Goal: Book appointment/travel/reservation

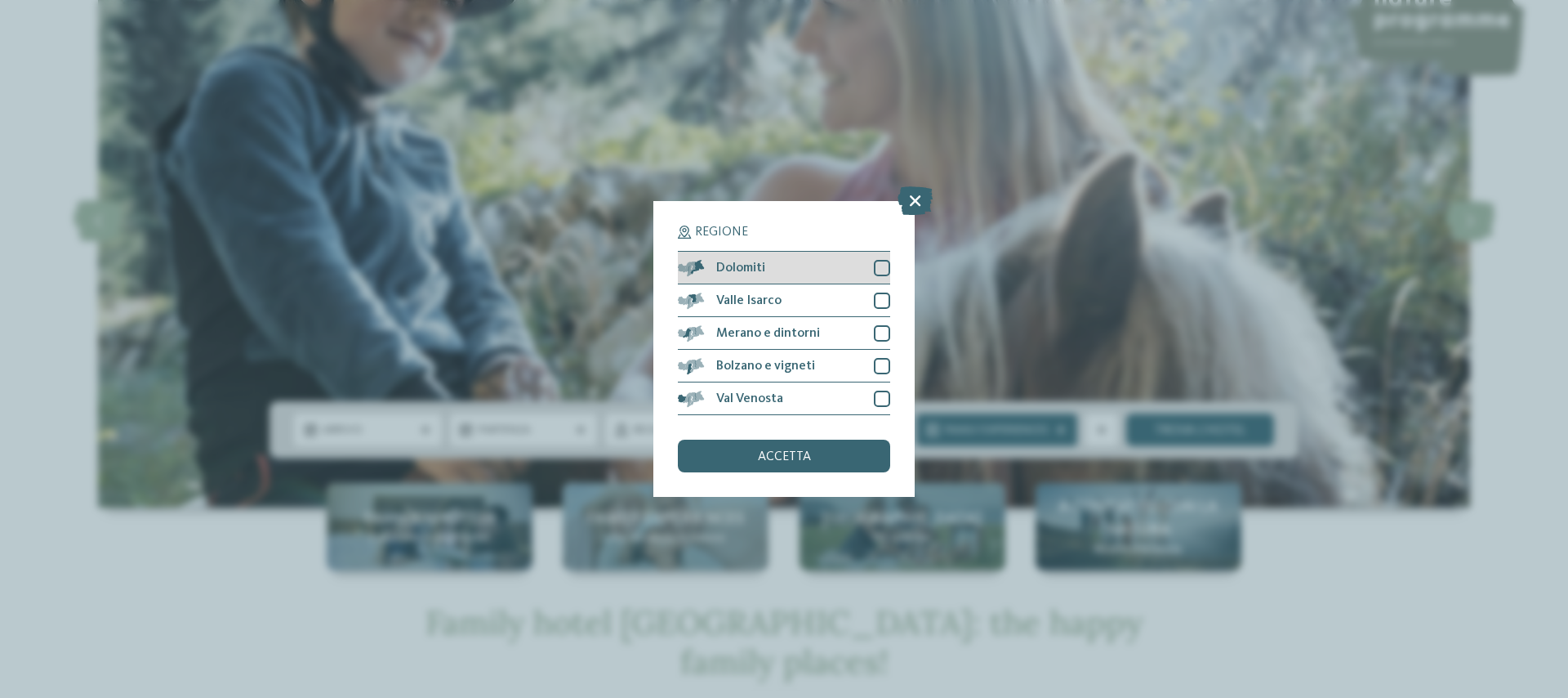
click at [744, 258] on div "Dolomiti" at bounding box center [784, 267] width 212 height 32
click at [779, 464] on div "accetta" at bounding box center [784, 455] width 212 height 32
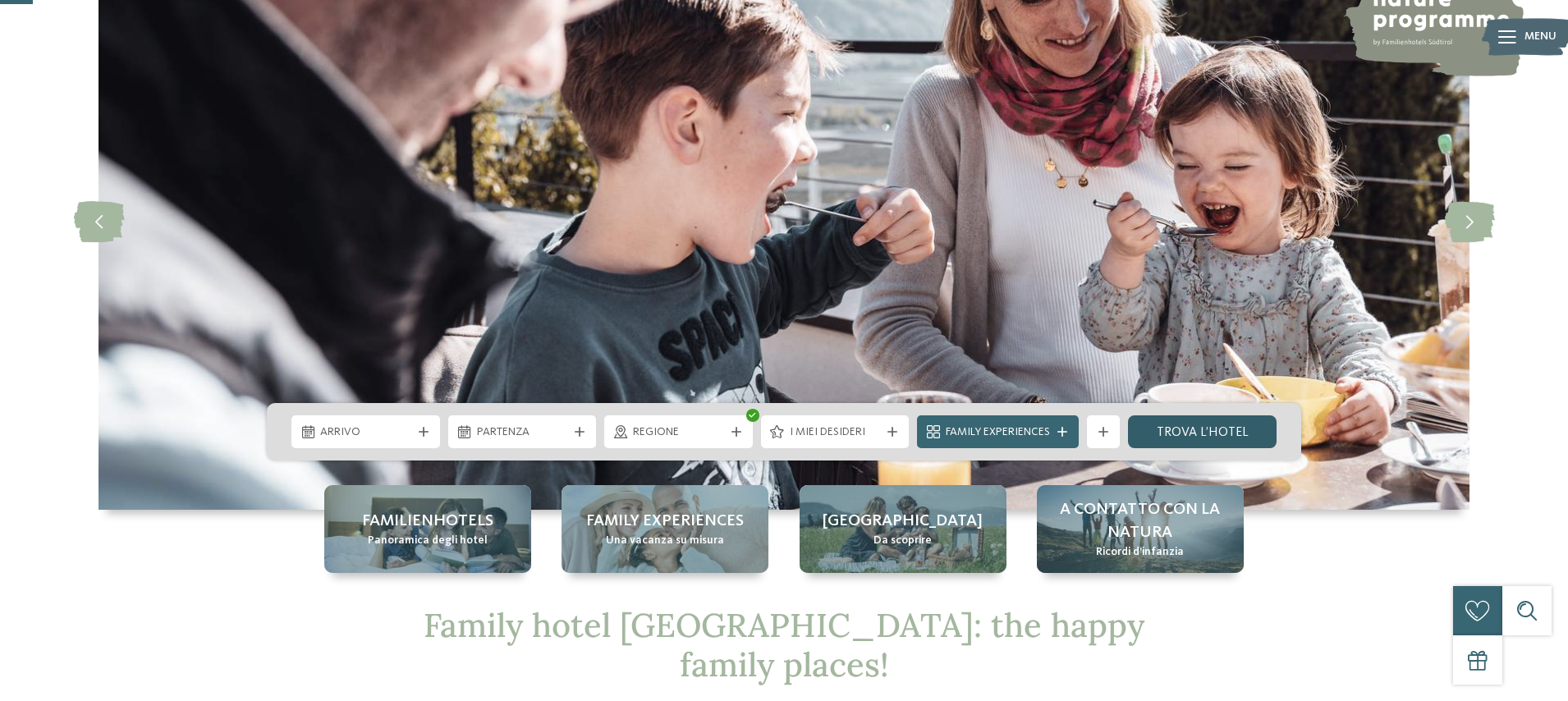
click at [1237, 430] on link "trova l’hotel" at bounding box center [1202, 431] width 149 height 33
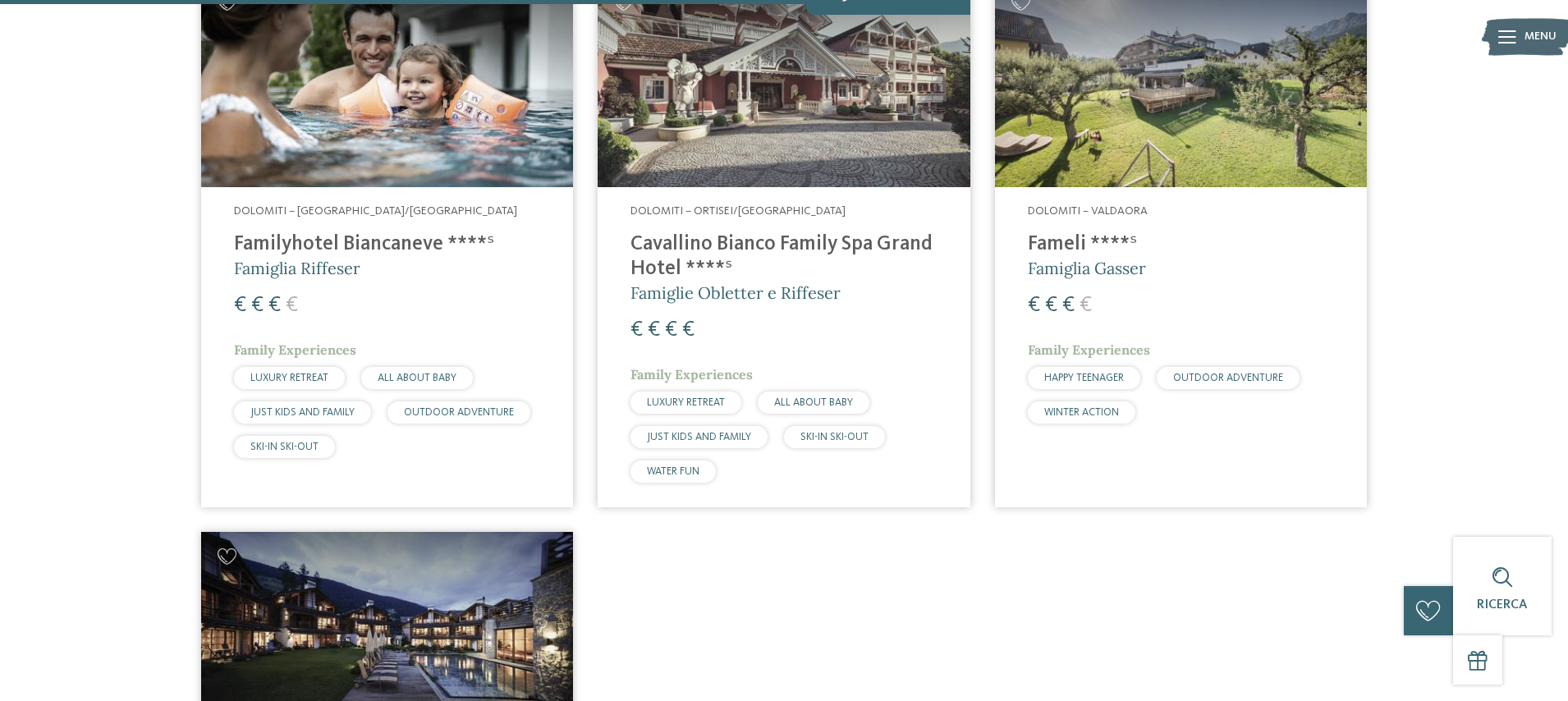
scroll to position [1772, 0]
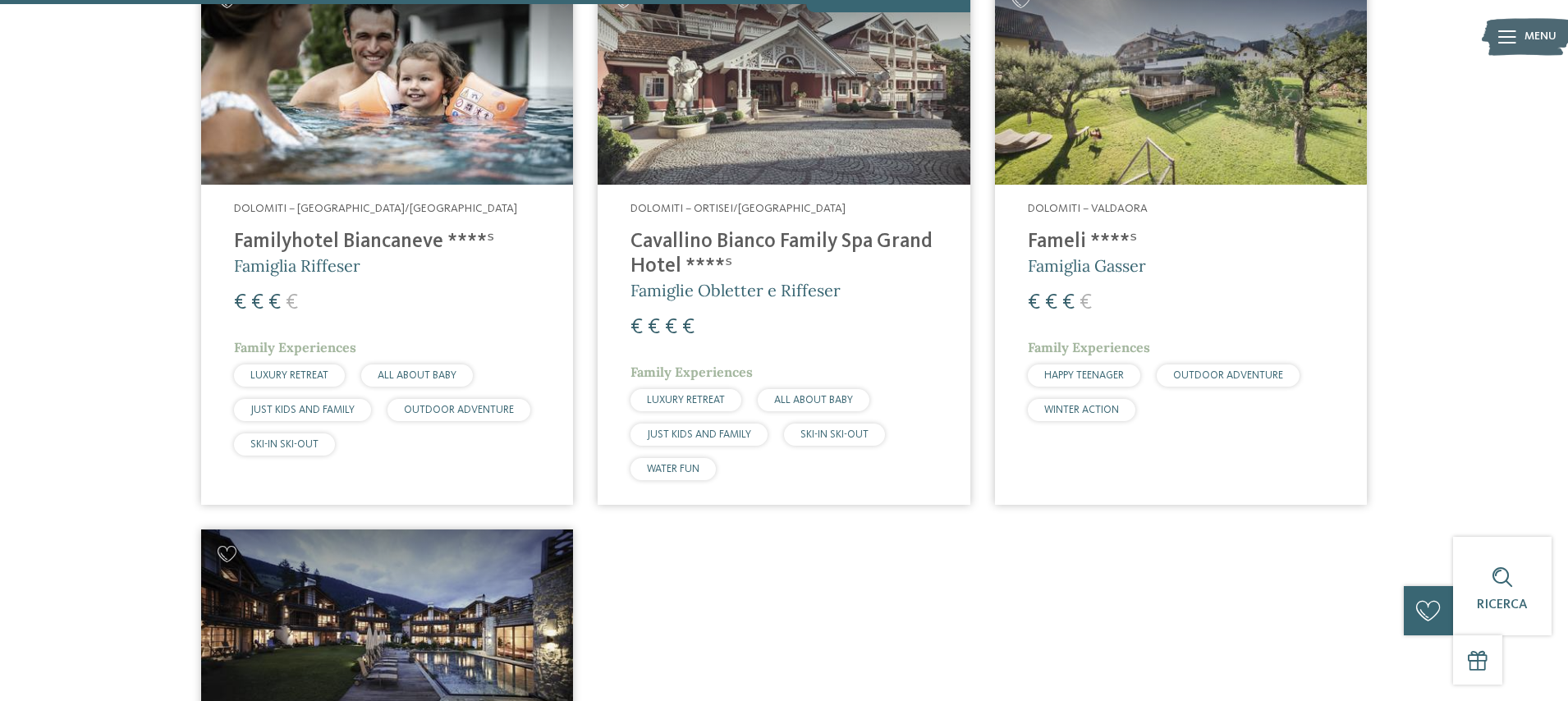
click at [343, 234] on h4 "Familyhotel Biancaneve ****ˢ" at bounding box center [386, 242] width 306 height 24
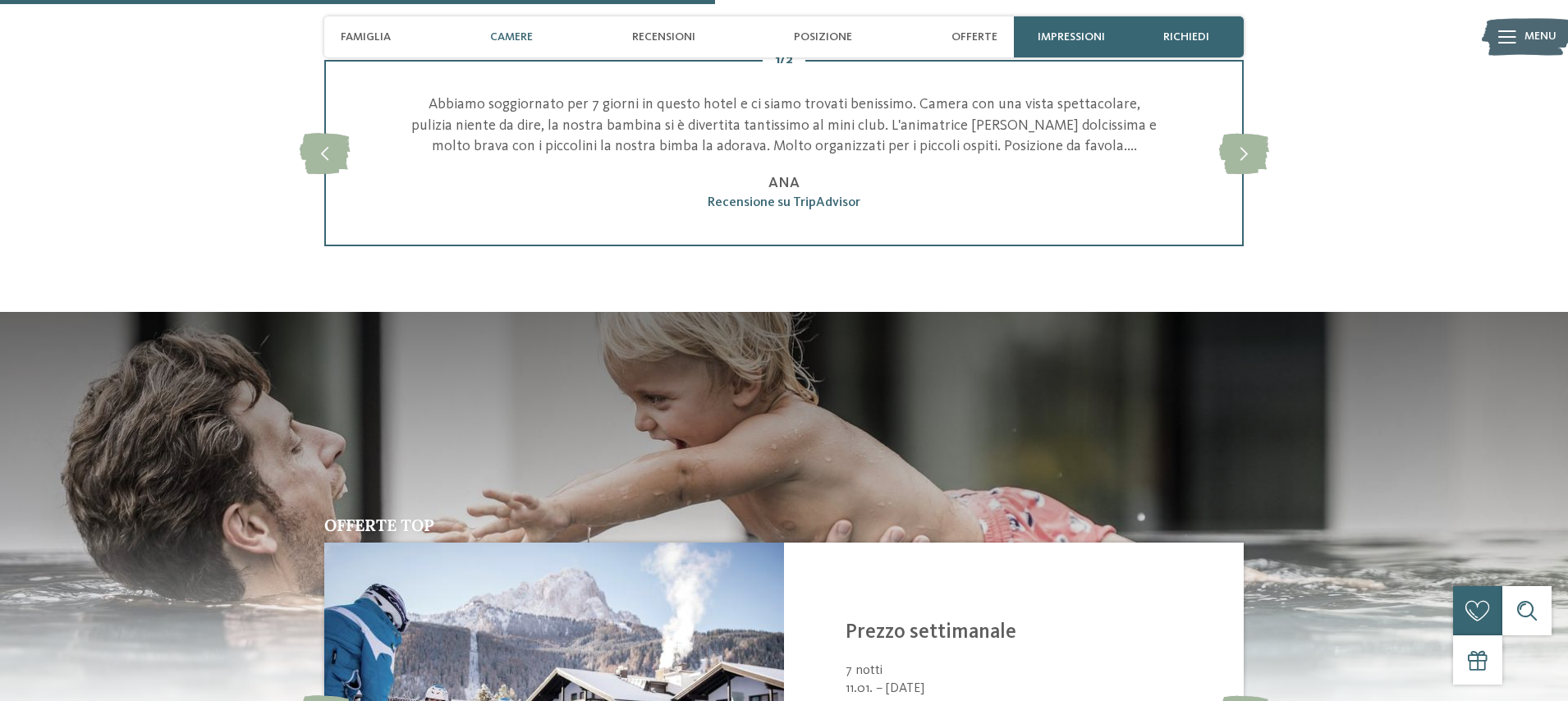
scroll to position [2064, 0]
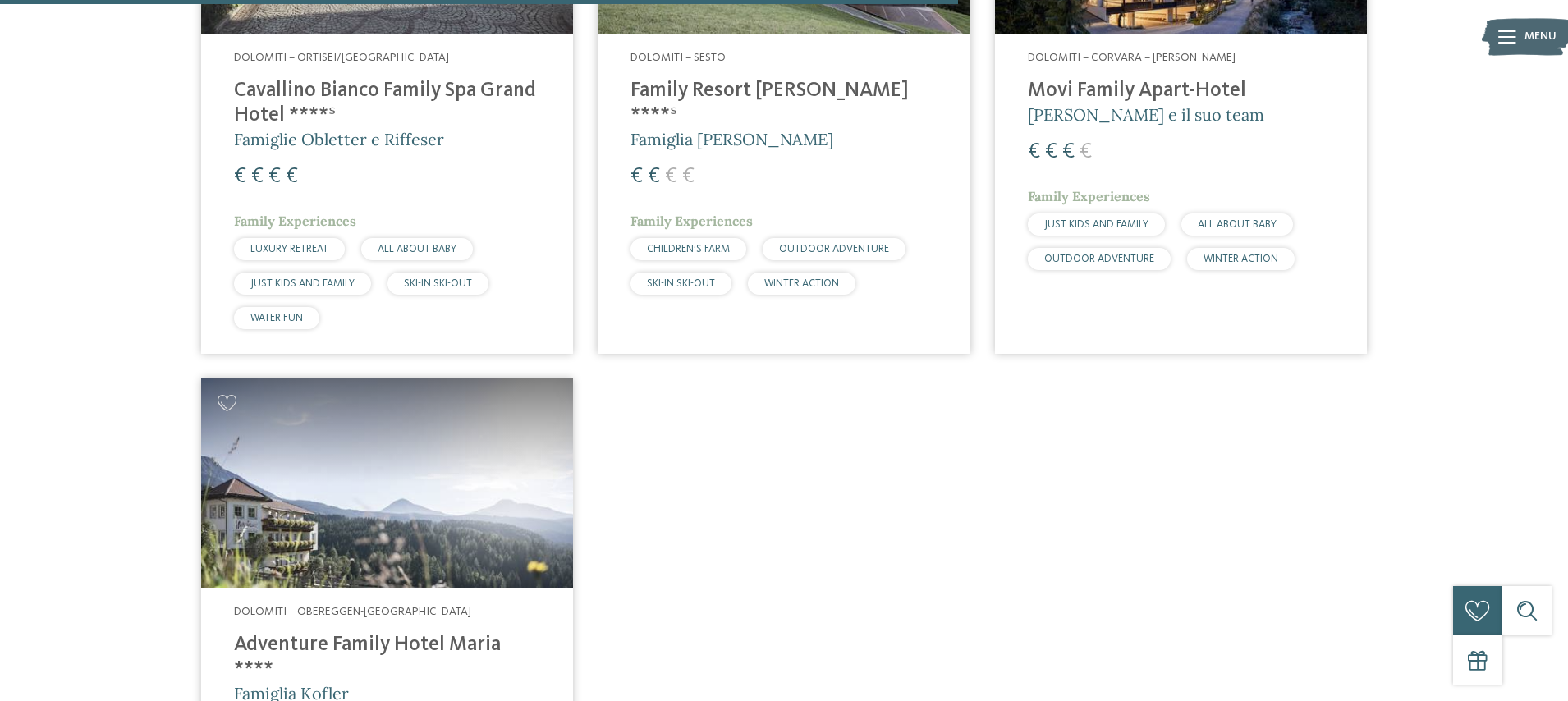
scroll to position [1795, 0]
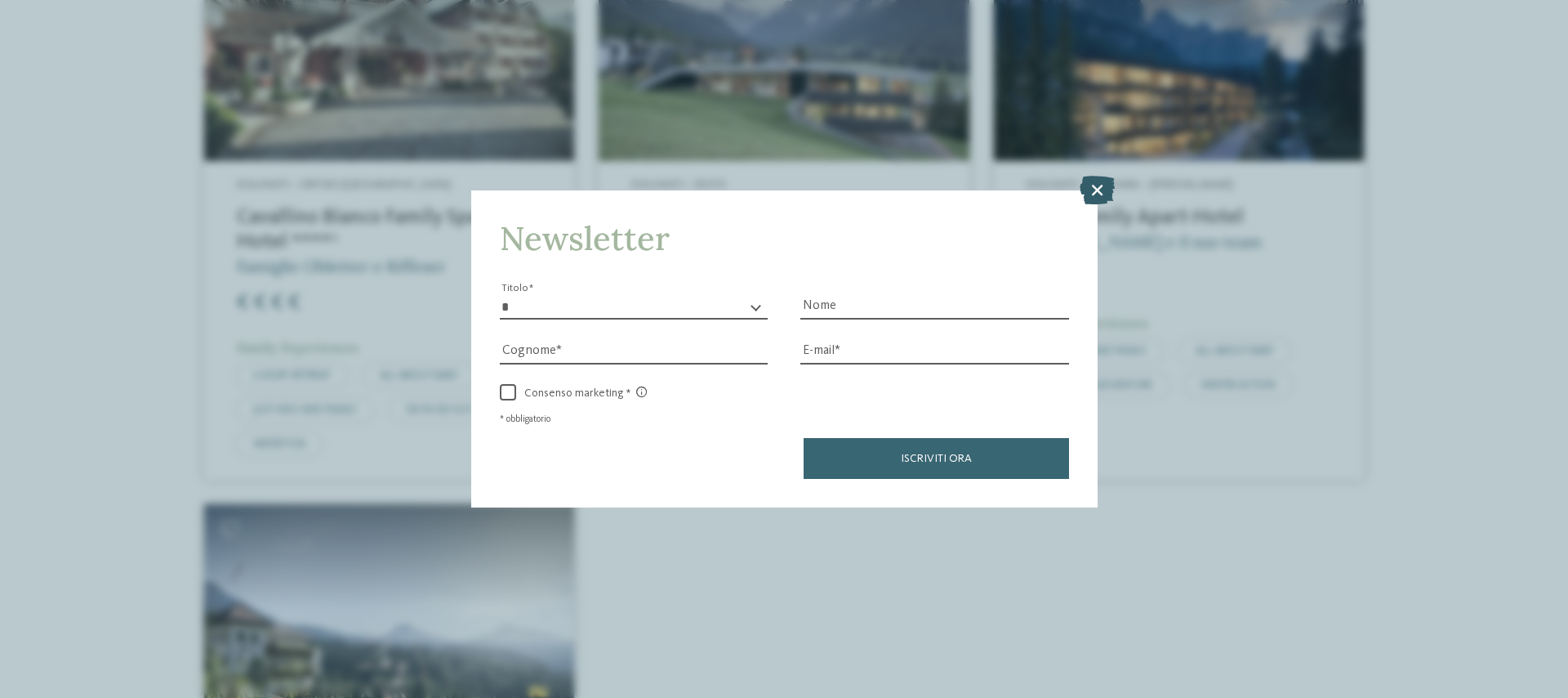
click at [1102, 189] on icon at bounding box center [1097, 189] width 35 height 29
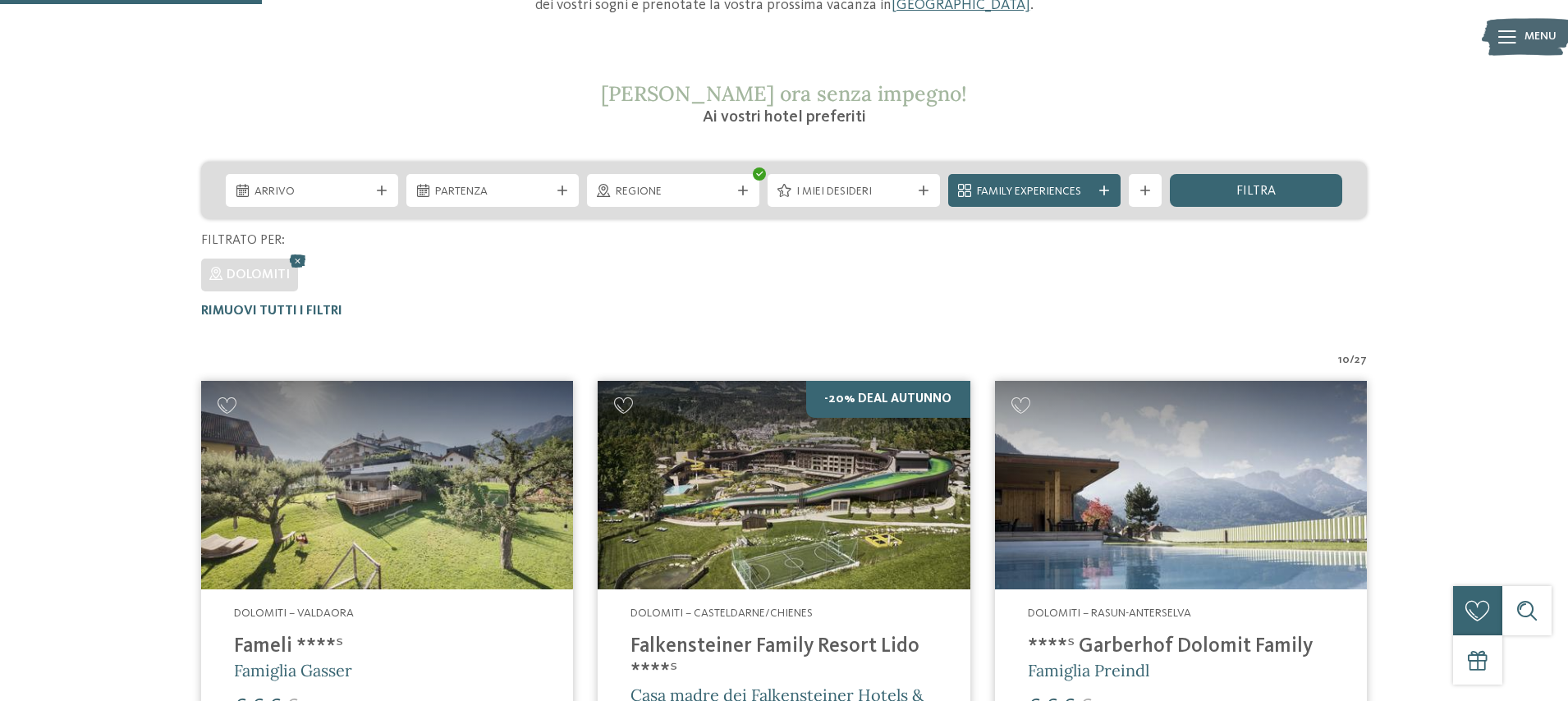
scroll to position [74, 0]
